Goal: Task Accomplishment & Management: Use online tool/utility

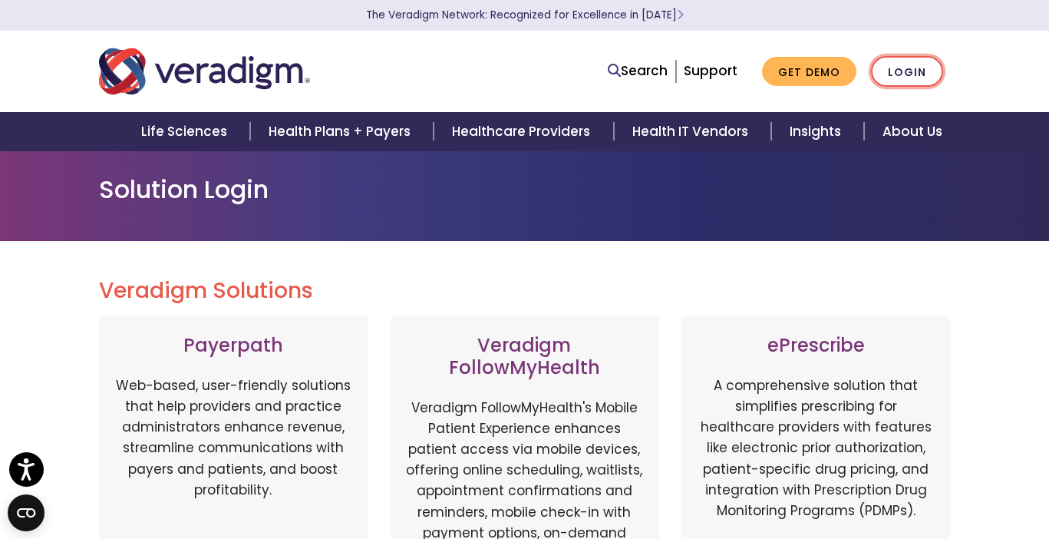
click at [911, 77] on link "Login" at bounding box center [907, 71] width 72 height 31
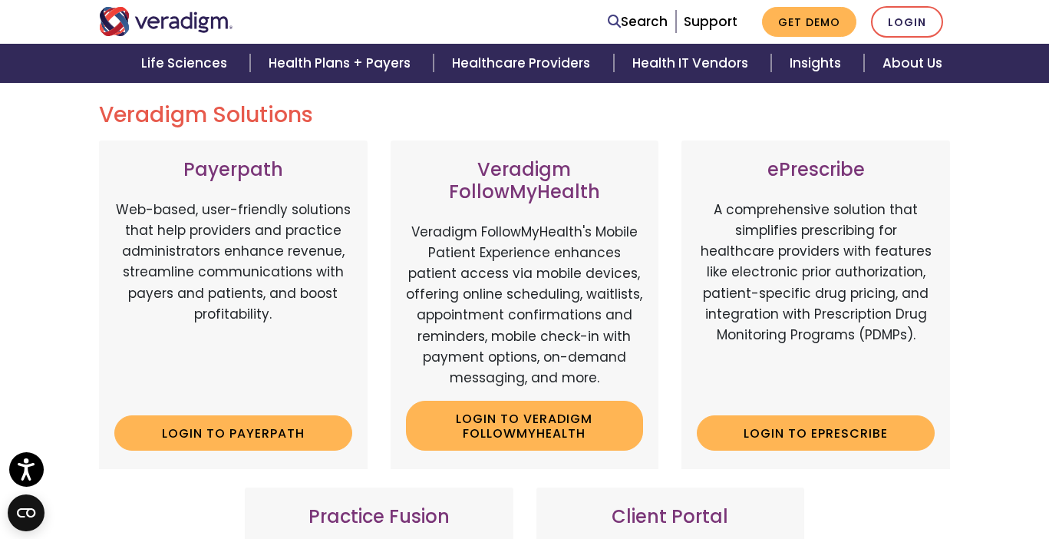
scroll to position [186, 0]
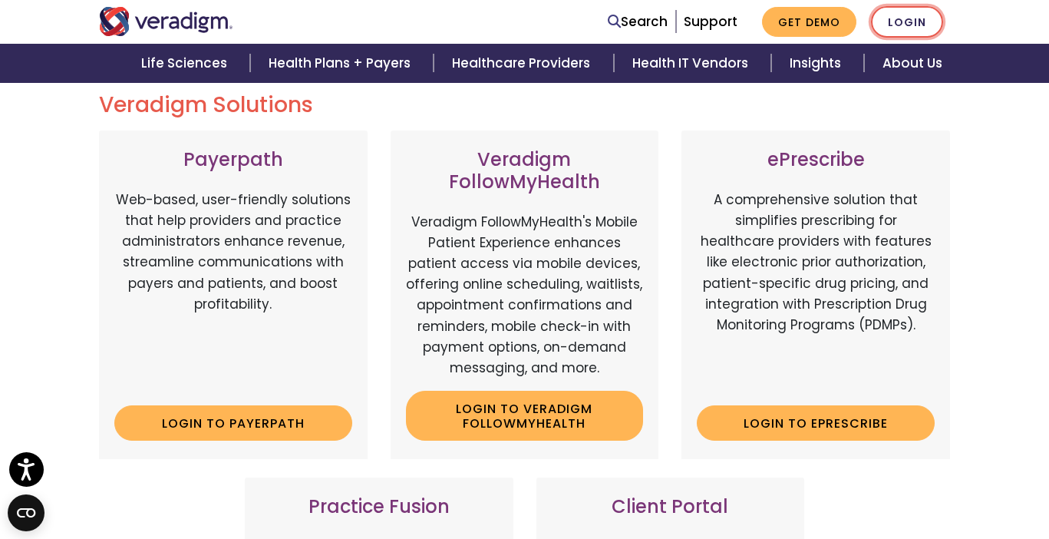
click at [900, 19] on link "Login" at bounding box center [907, 21] width 72 height 31
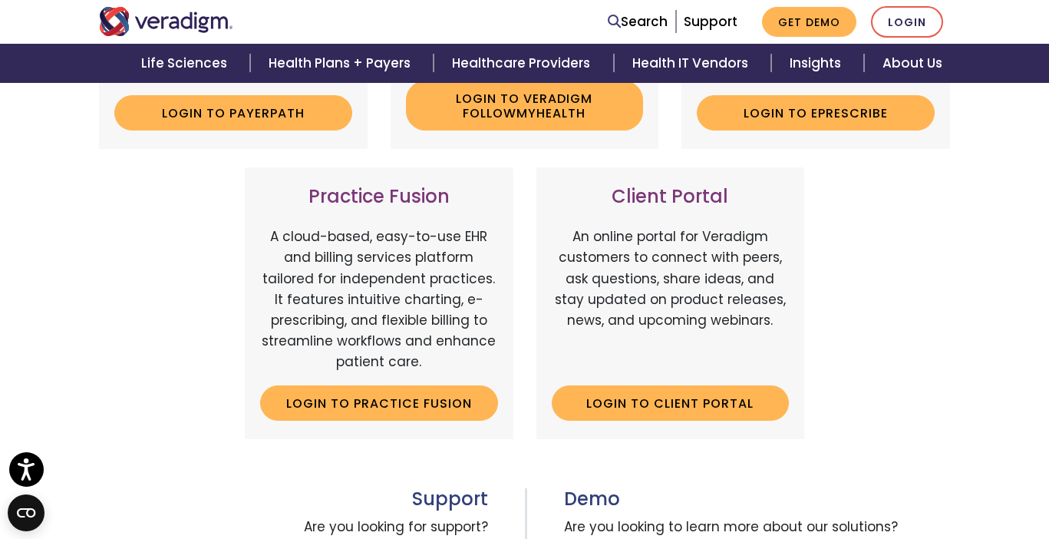
scroll to position [498, 0]
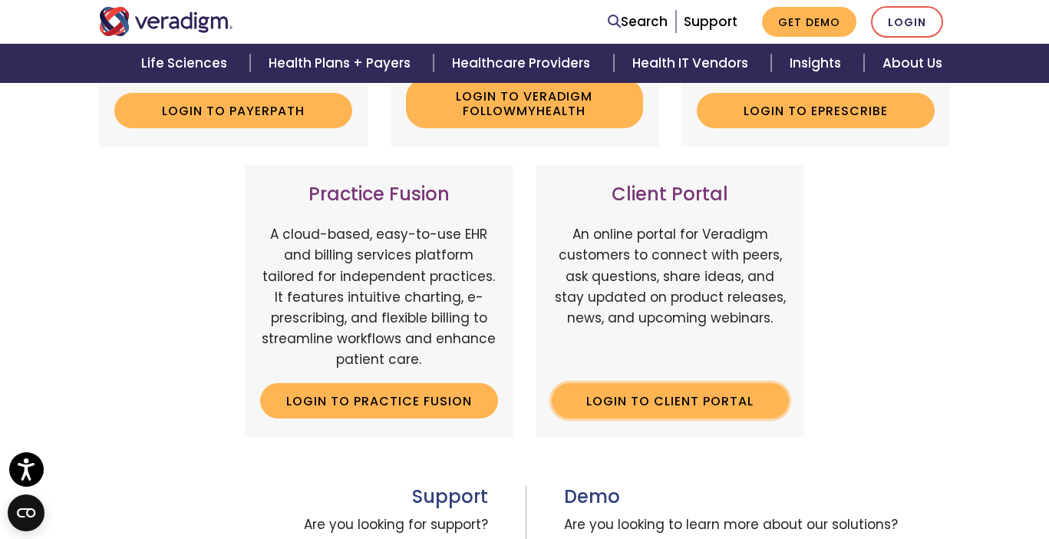
click at [695, 411] on link "Login to Client Portal" at bounding box center [671, 400] width 238 height 35
